Goal: Task Accomplishment & Management: Use online tool/utility

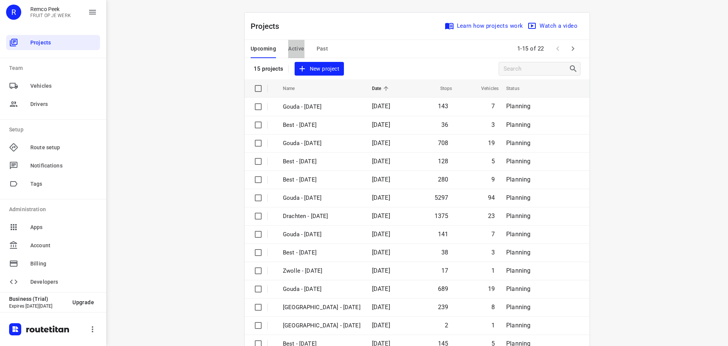
click at [289, 47] on span "Active" at bounding box center [296, 48] width 16 height 9
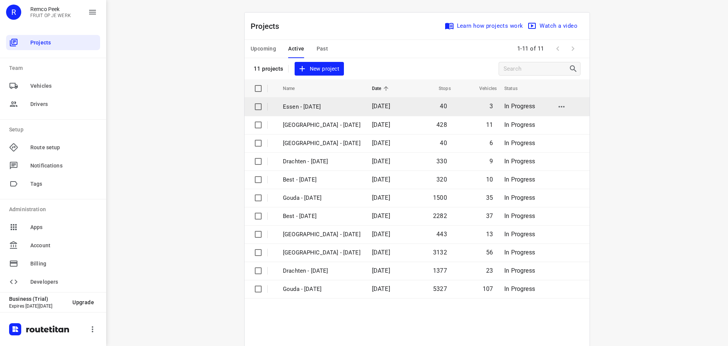
click at [300, 110] on p "Essen - [DATE]" at bounding box center [322, 106] width 78 height 9
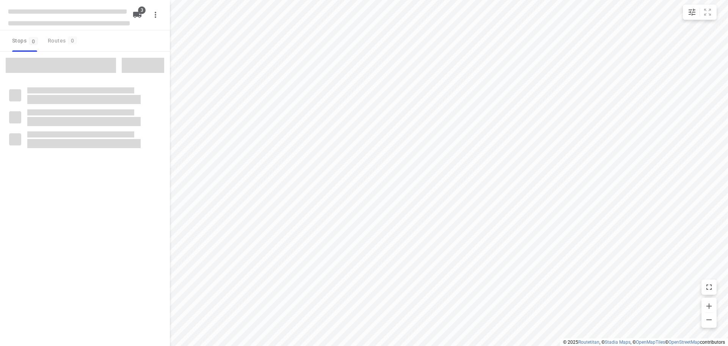
checkbox input "true"
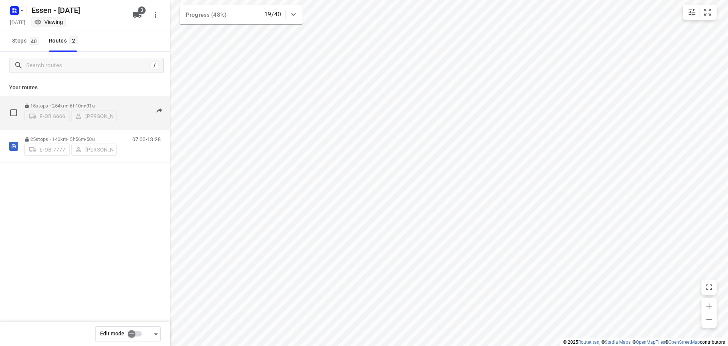
click at [115, 103] on p "15 stops • 254km • 6h10m • 31u" at bounding box center [70, 106] width 93 height 6
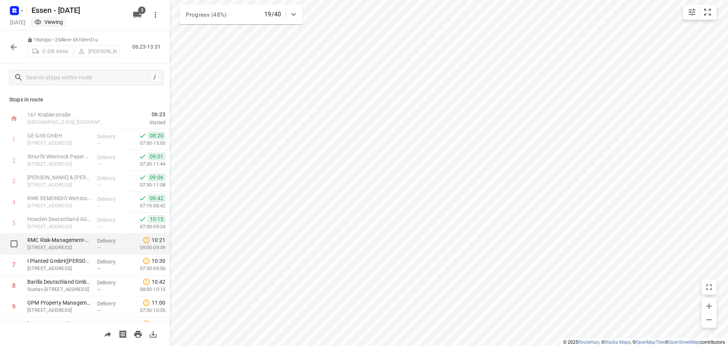
click at [75, 248] on p "[STREET_ADDRESS]" at bounding box center [59, 248] width 64 height 8
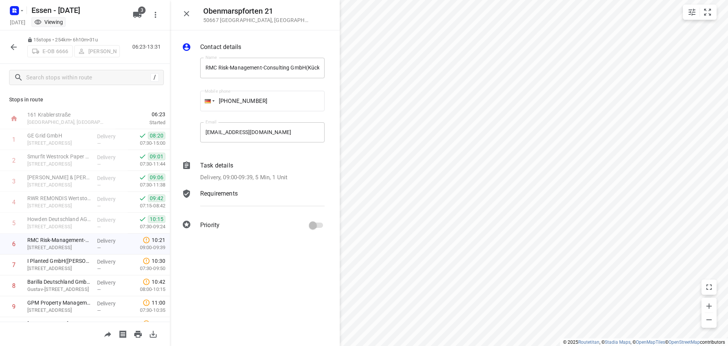
click at [223, 166] on p "Task details" at bounding box center [216, 165] width 33 height 9
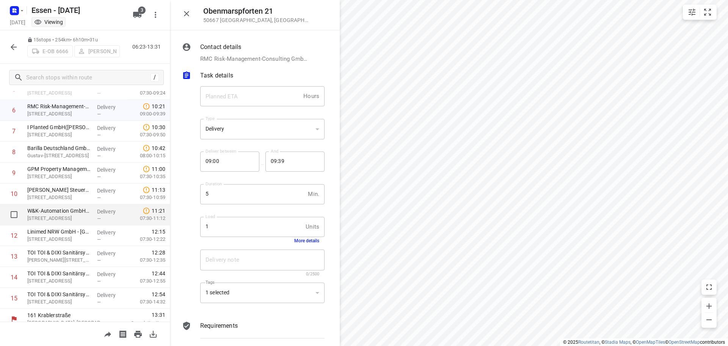
scroll to position [141, 0]
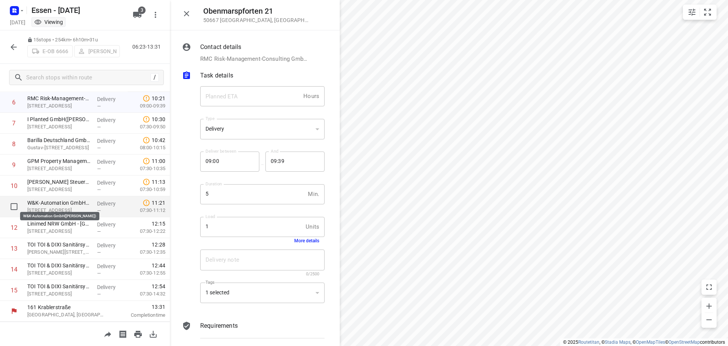
click at [64, 204] on p "W&K-Automation GmbH([PERSON_NAME])" at bounding box center [59, 203] width 64 height 8
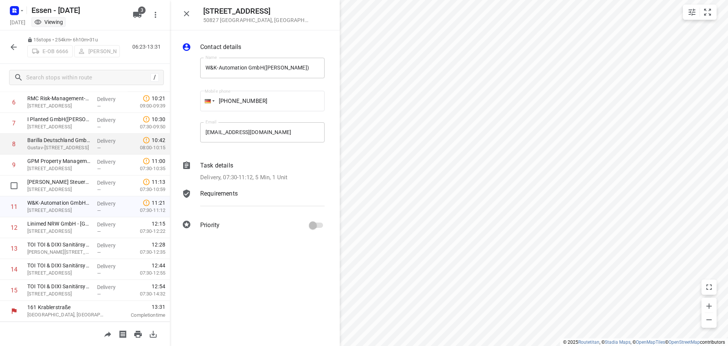
scroll to position [104, 0]
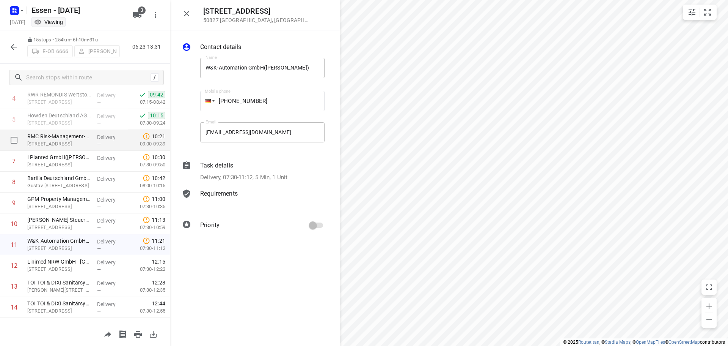
click at [51, 147] on p "[STREET_ADDRESS]" at bounding box center [59, 144] width 64 height 8
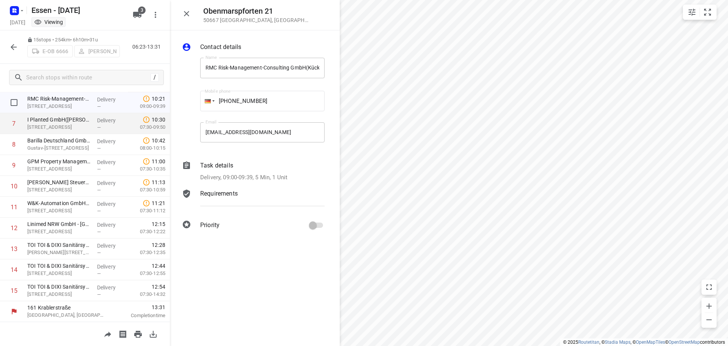
scroll to position [141, 0]
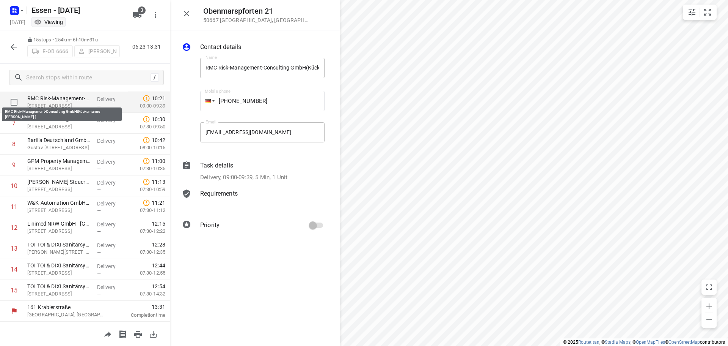
click at [55, 99] on p "RMC Risk-Management-Consulting GmbH(Kückemanns [PERSON_NAME] )" at bounding box center [59, 98] width 64 height 8
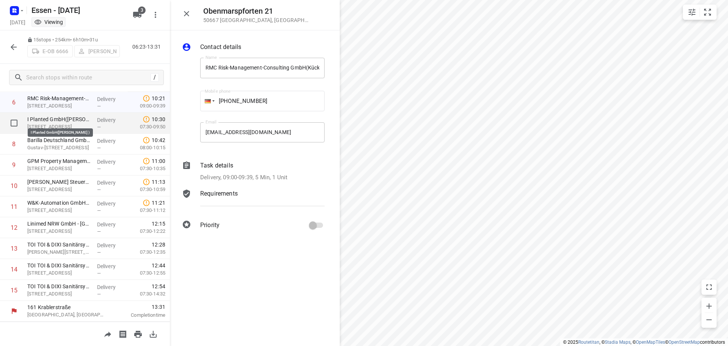
click at [67, 117] on p "I Planted GmbH([PERSON_NAME] )" at bounding box center [59, 119] width 64 height 8
click at [58, 118] on p "I Planted GmbH([PERSON_NAME] )" at bounding box center [59, 119] width 64 height 8
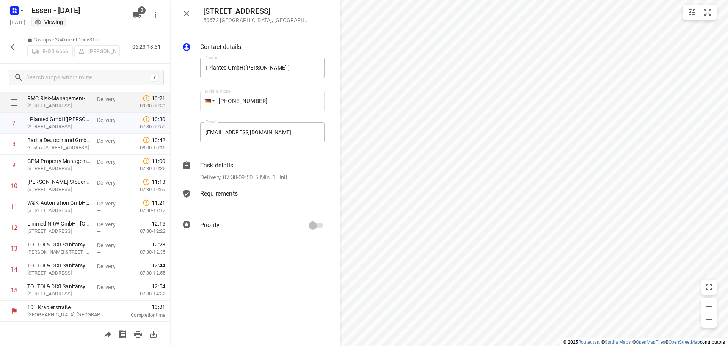
click at [58, 102] on p "[STREET_ADDRESS]" at bounding box center [59, 106] width 64 height 8
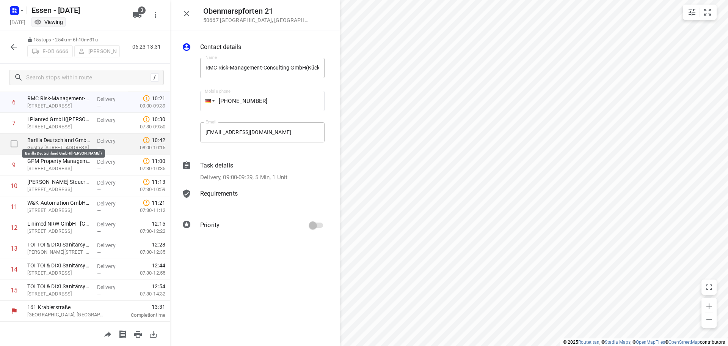
click at [52, 138] on p "Barilla Deutschland GmbH([PERSON_NAME])" at bounding box center [59, 140] width 64 height 8
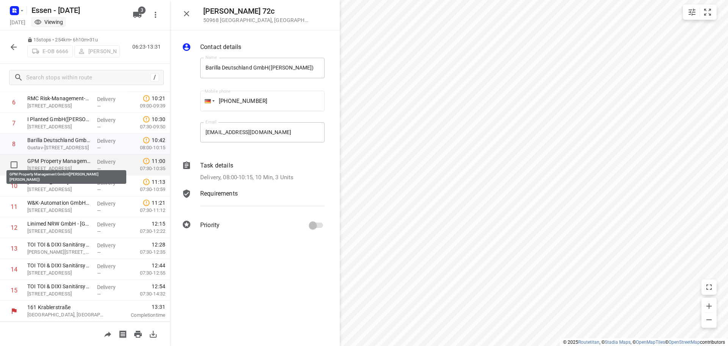
click at [52, 159] on p "GPM Property Management GmbH([PERSON_NAME] [PERSON_NAME])" at bounding box center [59, 161] width 64 height 8
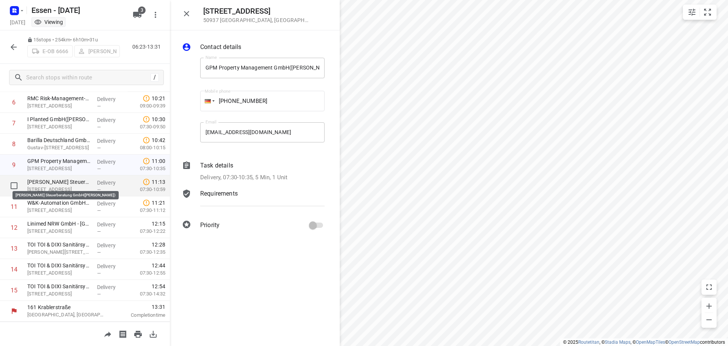
click at [50, 182] on p "[PERSON_NAME] Steuerberatung GmbH([PERSON_NAME])" at bounding box center [59, 182] width 64 height 8
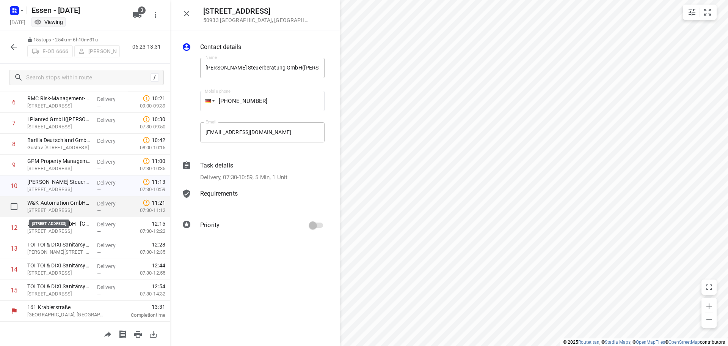
click at [55, 208] on p "[STREET_ADDRESS]" at bounding box center [59, 210] width 64 height 8
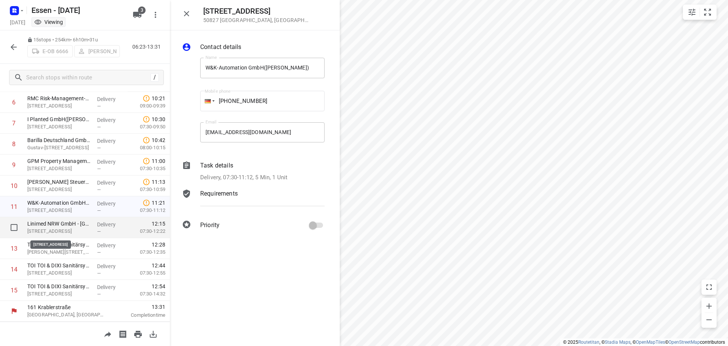
click at [50, 229] on p "[STREET_ADDRESS]" at bounding box center [59, 231] width 64 height 8
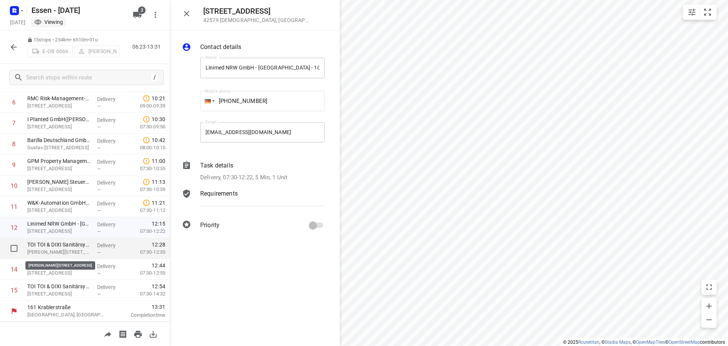
click at [50, 248] on p "[PERSON_NAME][STREET_ADDRESS]" at bounding box center [59, 252] width 64 height 8
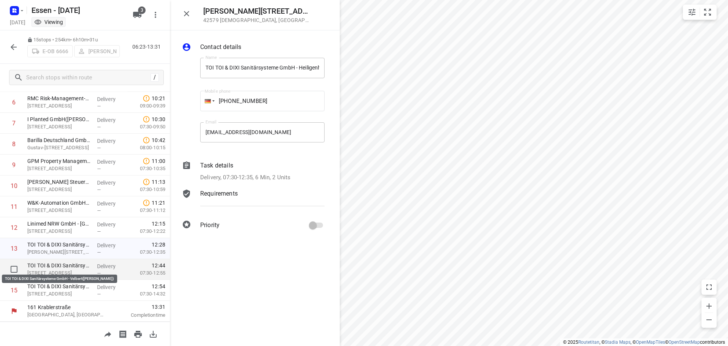
click at [46, 266] on p "TOI TOI & DIXI Sanitärsysteme GmbH - Velbert([PERSON_NAME])" at bounding box center [59, 265] width 64 height 8
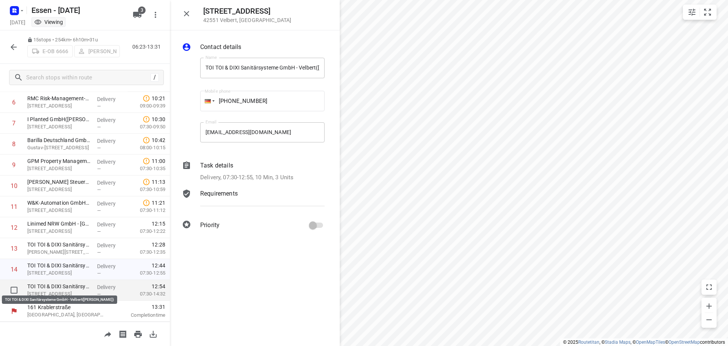
click at [50, 283] on p "TOI TOI & DIXI Sanitärsysteme GmbH - Velbert([PERSON_NAME])" at bounding box center [59, 286] width 64 height 8
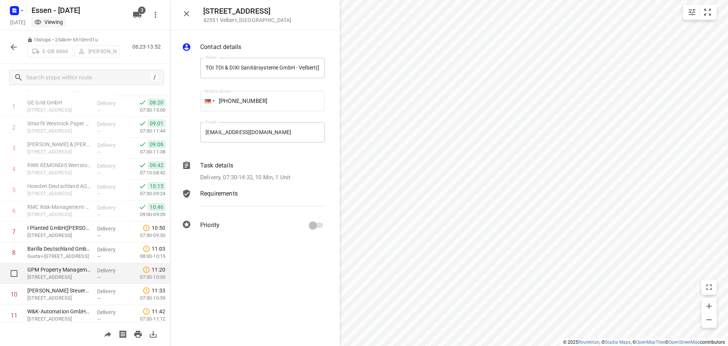
scroll to position [76, 0]
